Goal: Navigation & Orientation: Find specific page/section

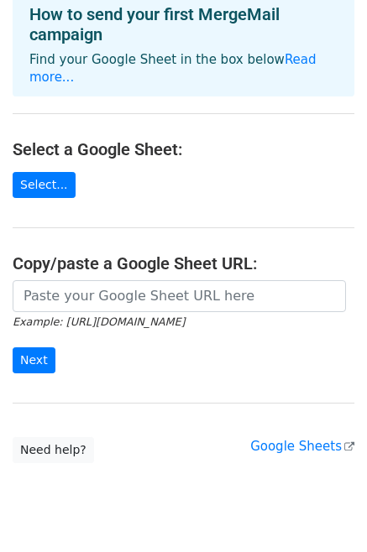
scroll to position [117, 0]
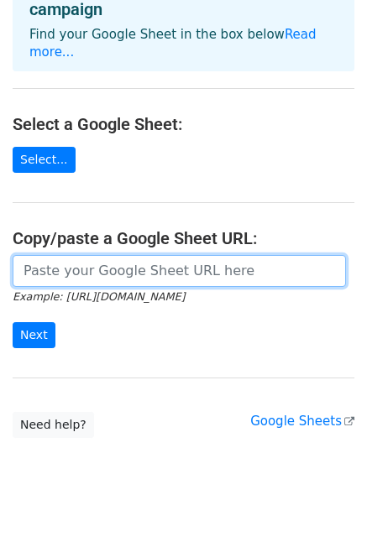
click at [220, 255] on input "url" at bounding box center [179, 271] width 333 height 32
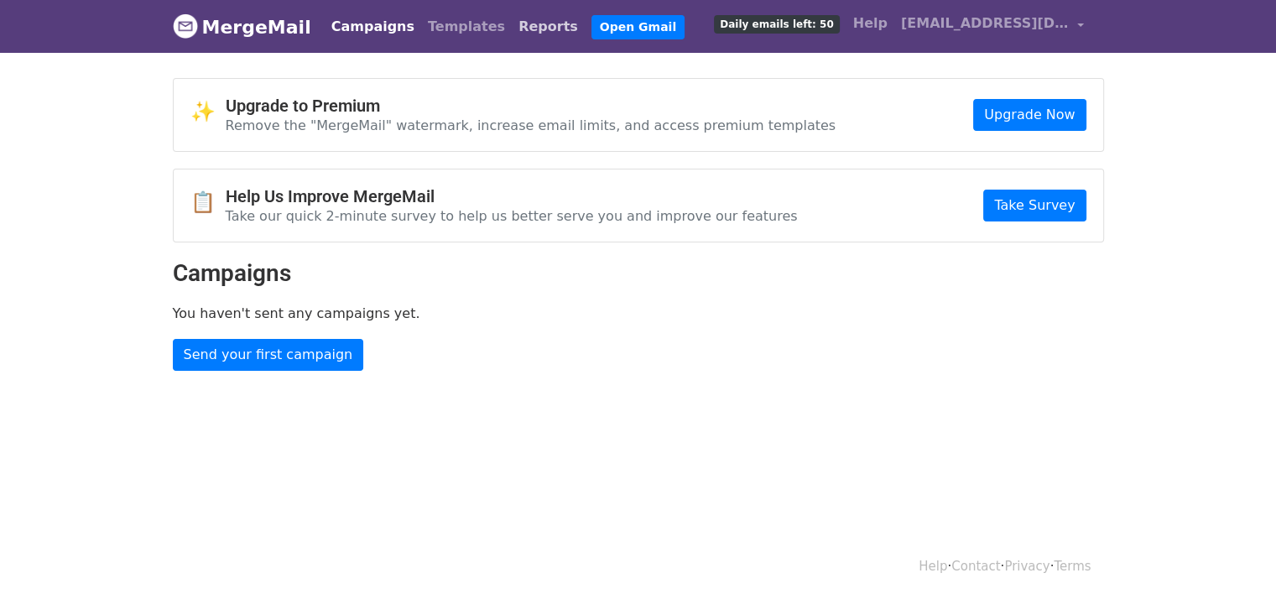
click at [512, 29] on link "Reports" at bounding box center [548, 27] width 73 height 34
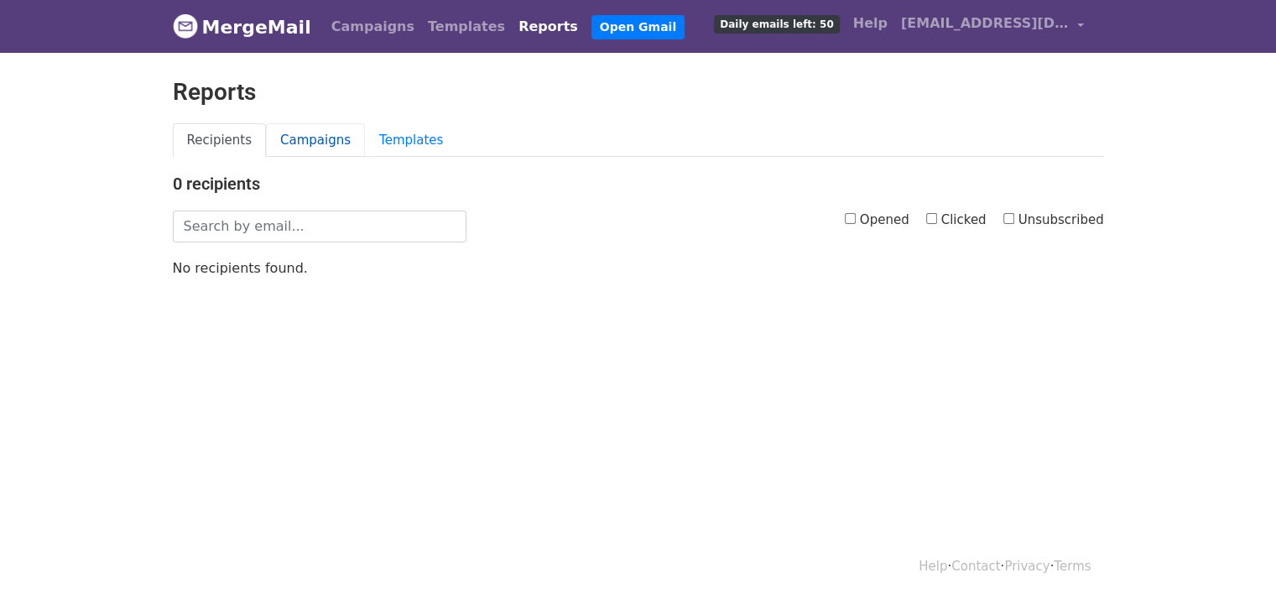
click at [287, 144] on link "Campaigns" at bounding box center [315, 140] width 99 height 34
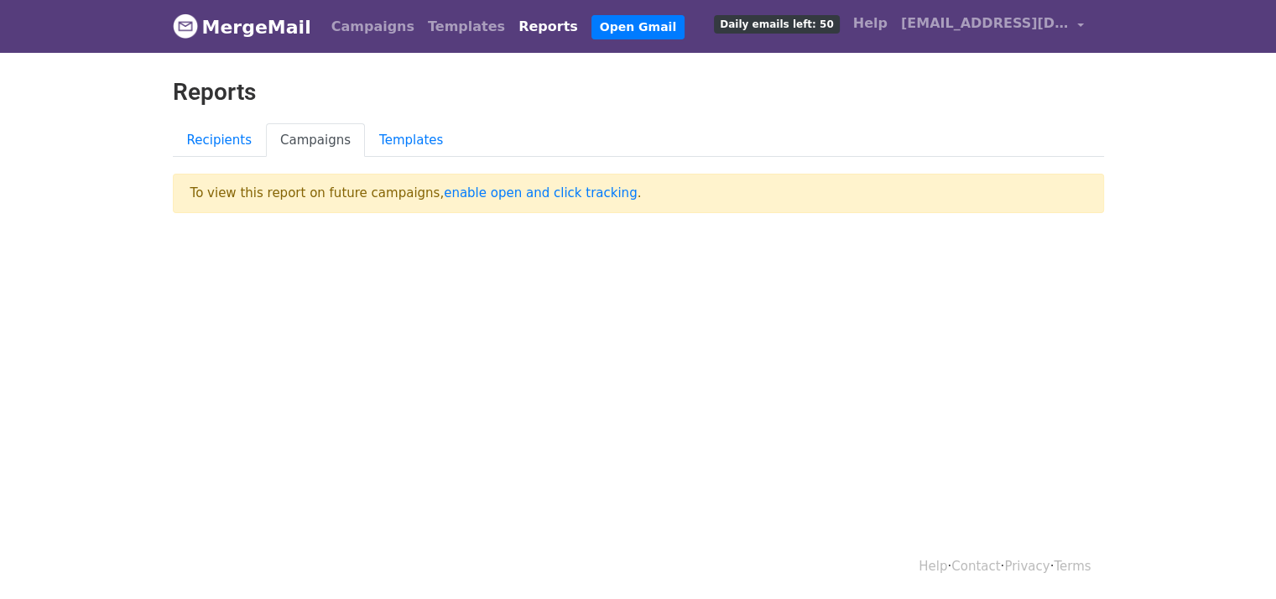
click at [431, 141] on ul "Recipients Campaigns Templates" at bounding box center [638, 140] width 931 height 34
click at [418, 139] on link "Templates" at bounding box center [411, 140] width 92 height 34
